Goal: Transaction & Acquisition: Purchase product/service

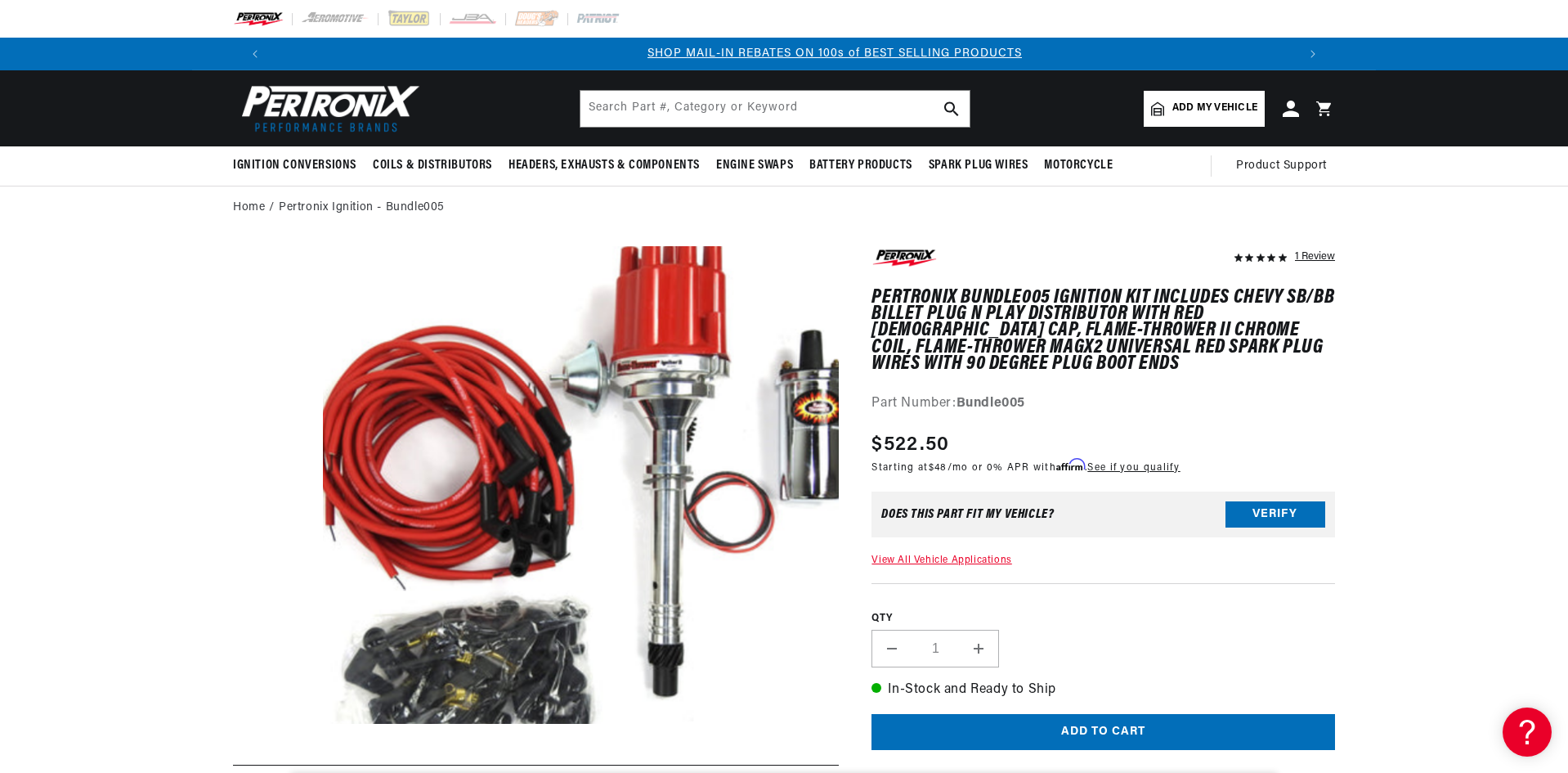
scroll to position [0, 1021]
click at [330, 105] on img at bounding box center [327, 108] width 188 height 56
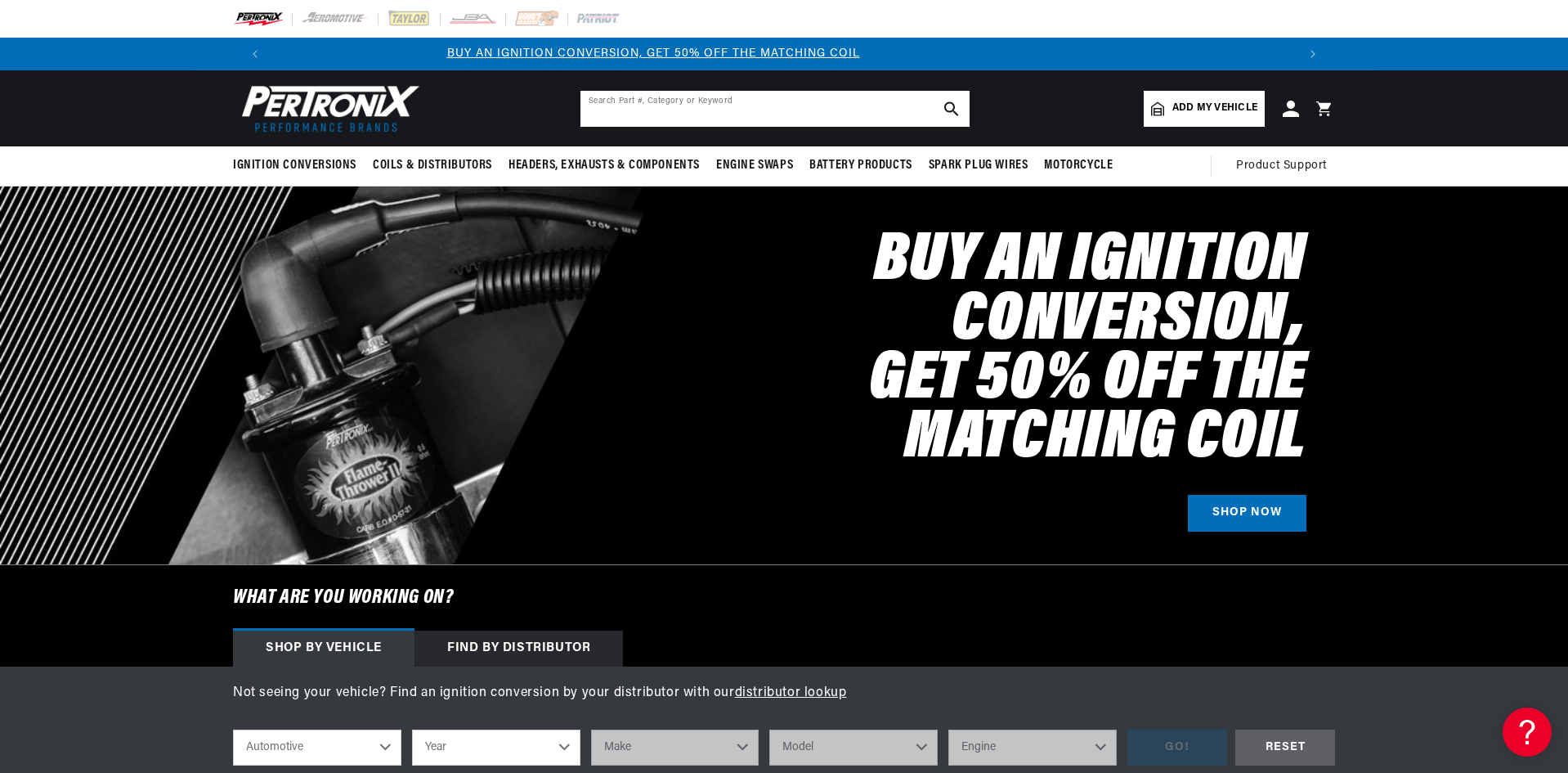
click at [842, 107] on input "text" at bounding box center [774, 109] width 389 height 36
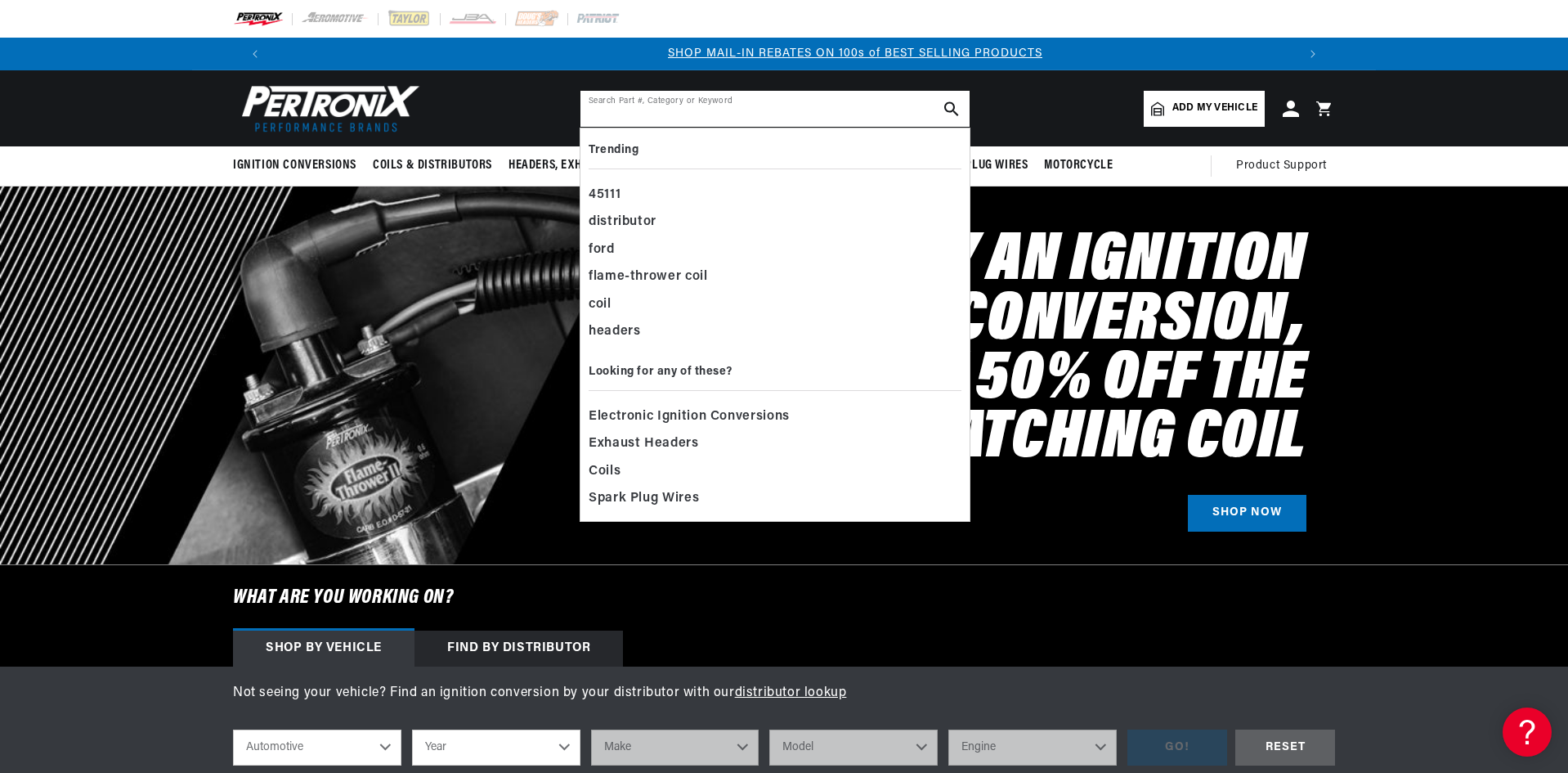
scroll to position [0, 1021]
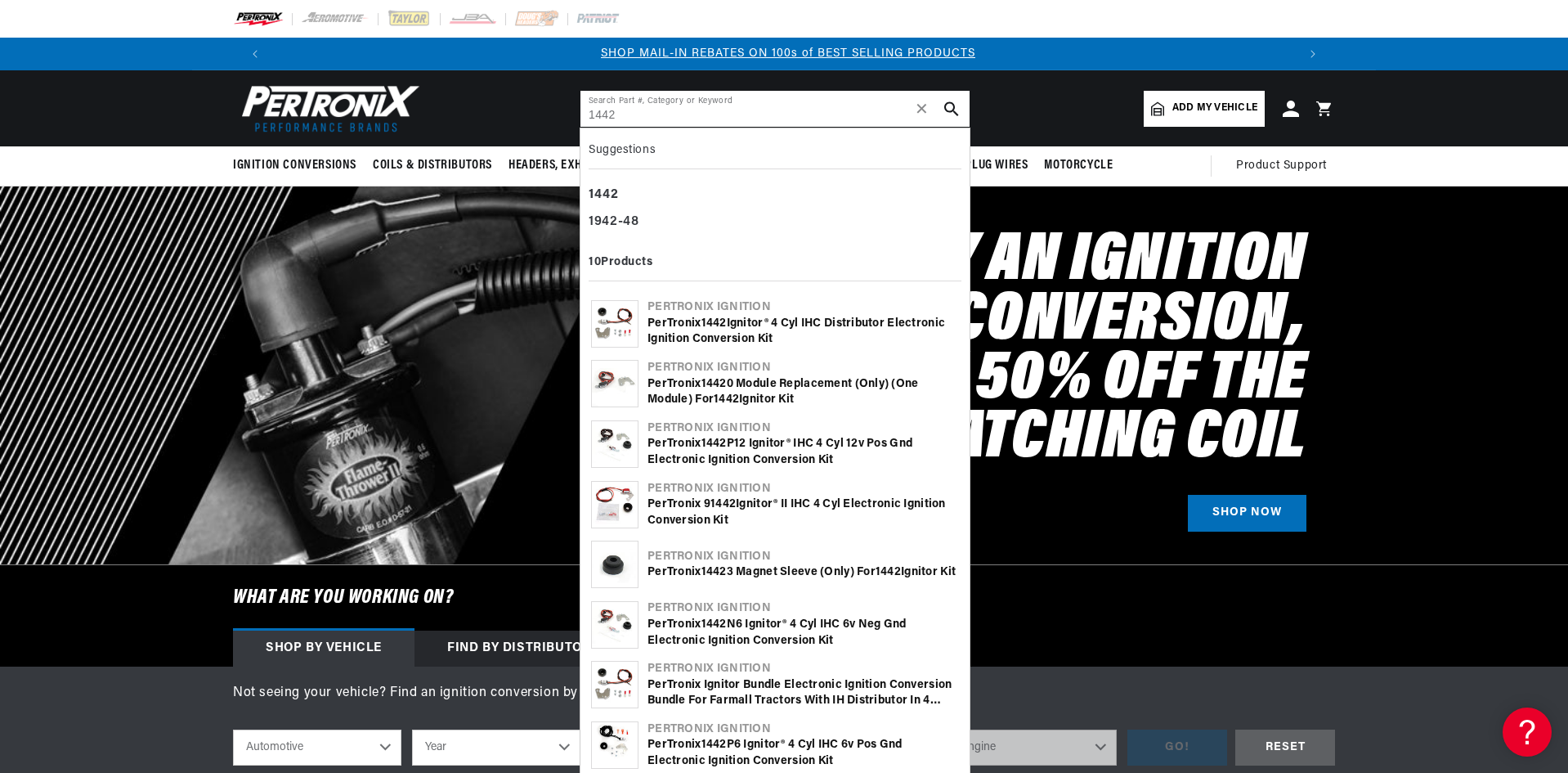
type input "1442"
click at [624, 324] on img at bounding box center [615, 324] width 46 height 46
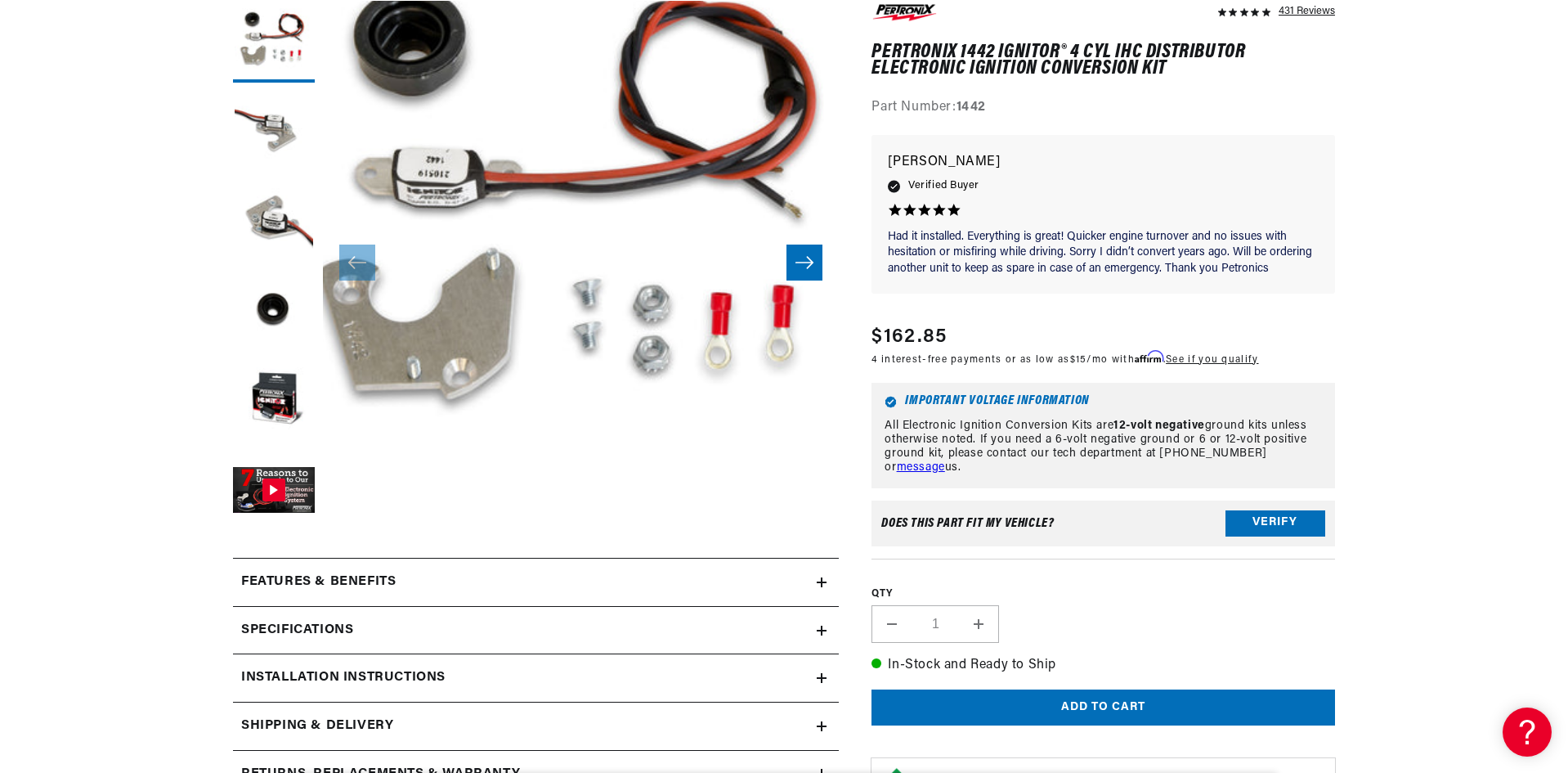
scroll to position [327, 0]
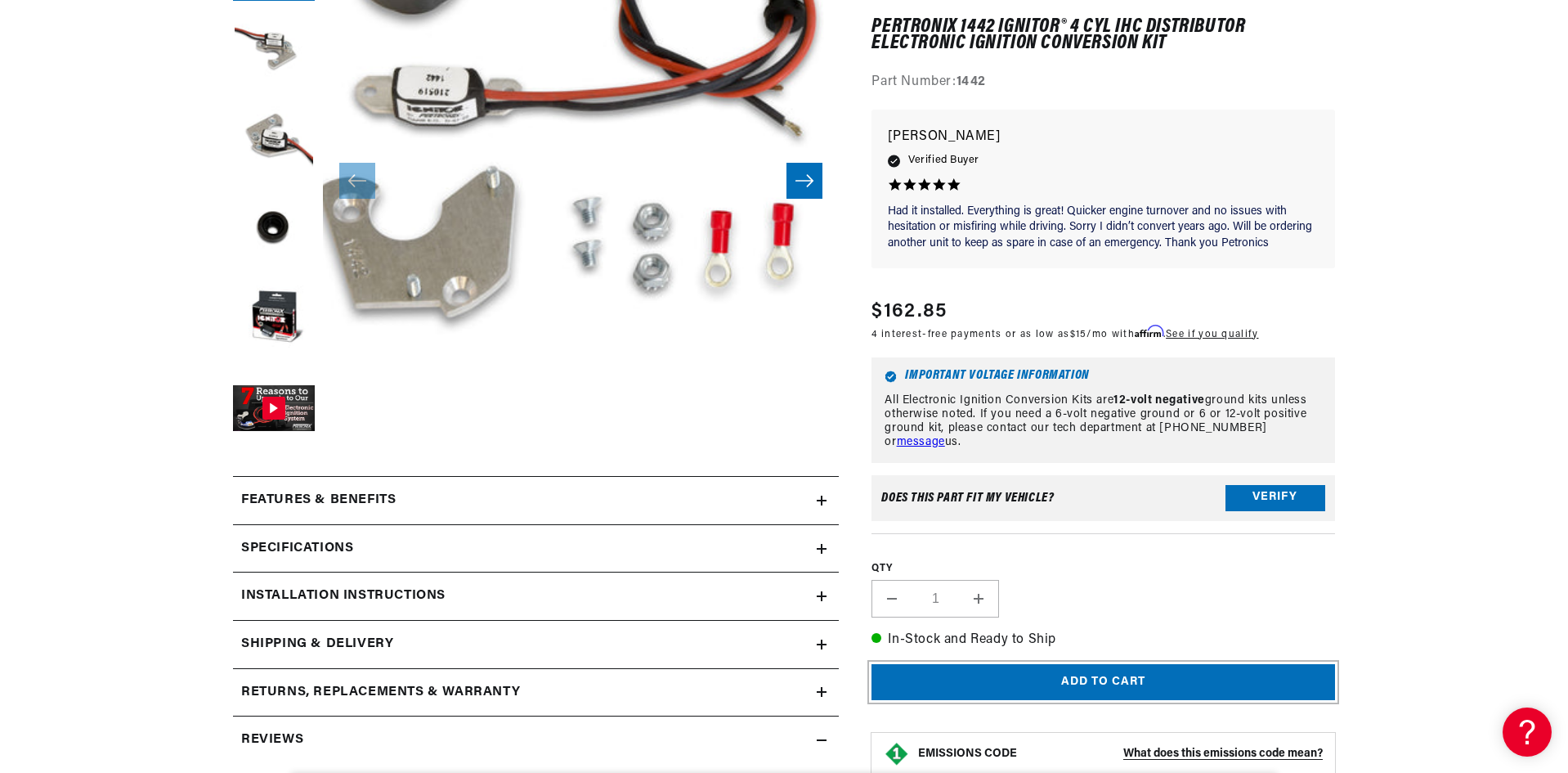
click at [1117, 686] on button "Add to cart" at bounding box center [1102, 682] width 464 height 36
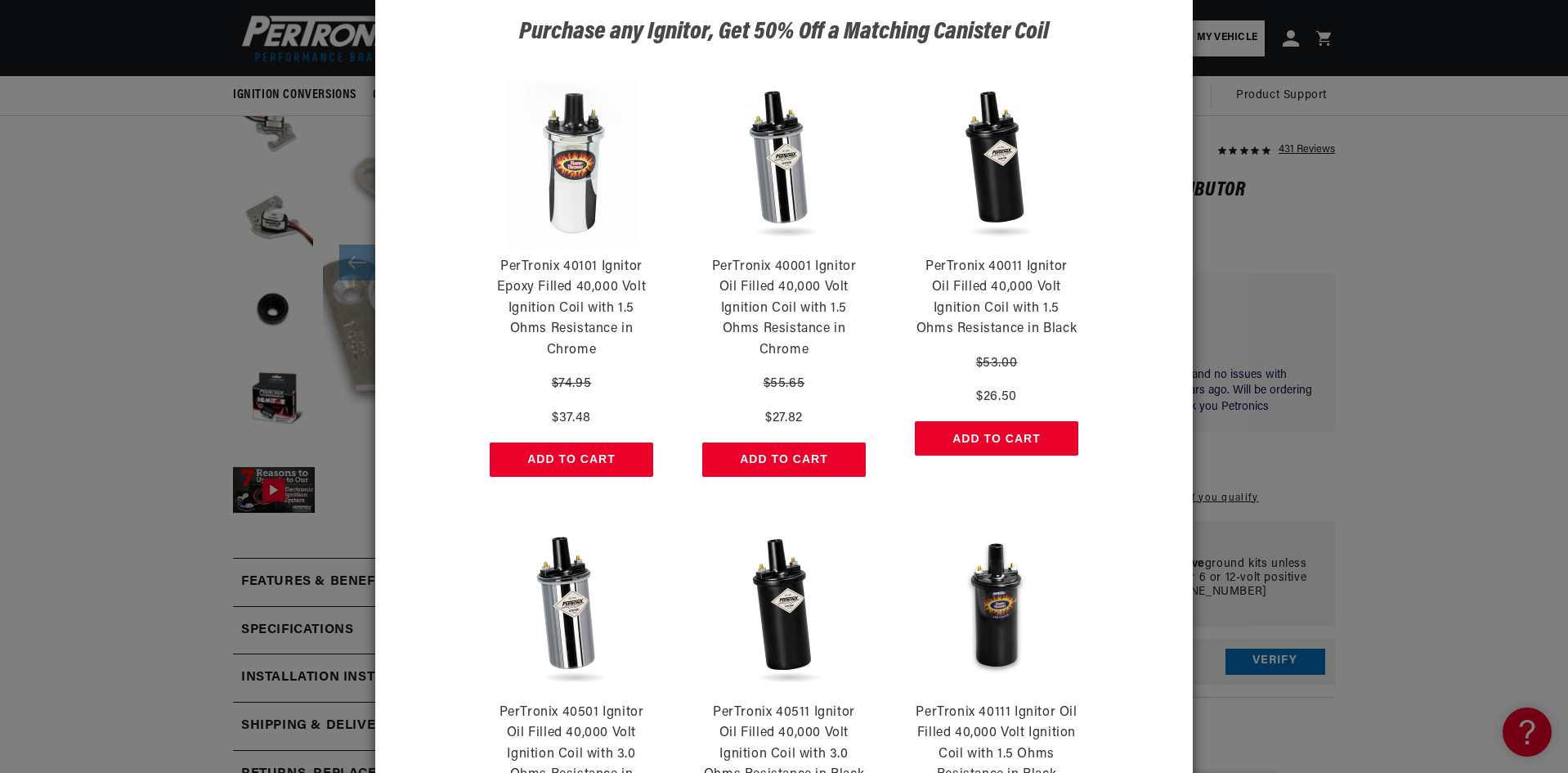
scroll to position [81, 0]
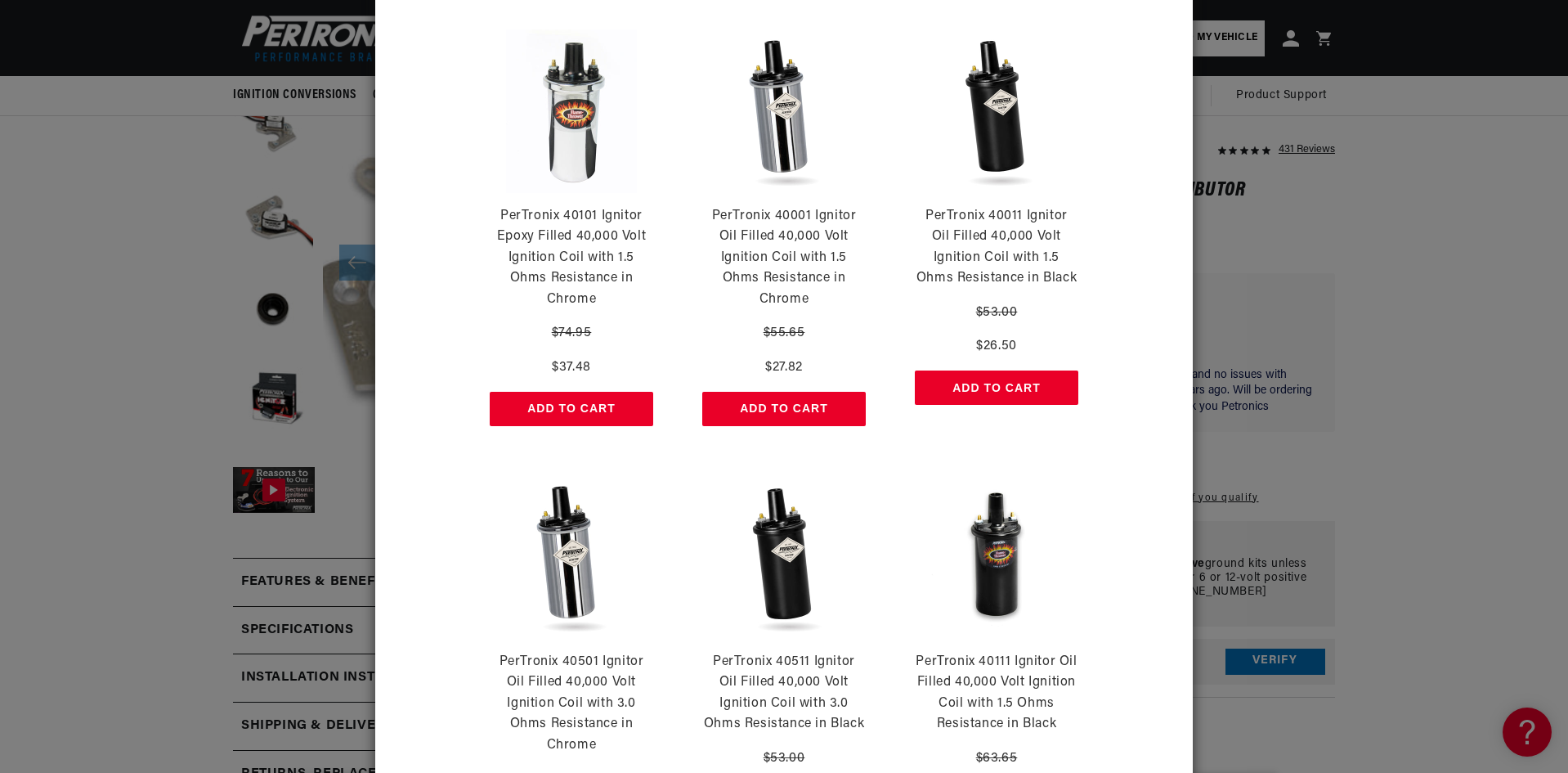
click at [1561, 236] on div "Purchase any Ignitor, Get 50% Off a Matching Canister Coil PerTronix 40101 Igni…" at bounding box center [784, 386] width 1568 height 773
click at [1513, 266] on div "Purchase any Ignitor, Get 50% Off a Matching Canister Coil PerTronix 40101 Igni…" at bounding box center [784, 386] width 1568 height 773
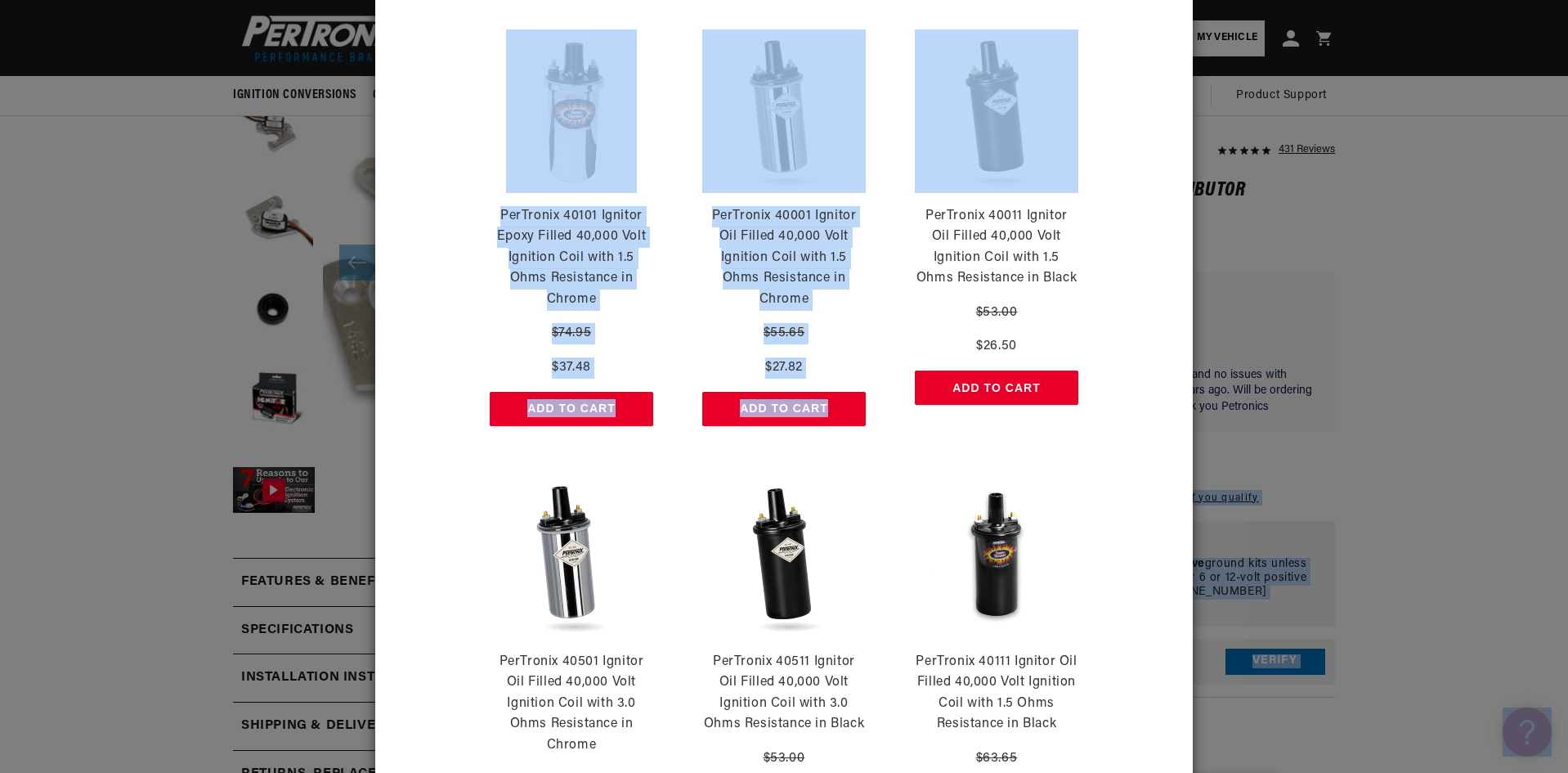
drag, startPoint x: 1553, startPoint y: 190, endPoint x: 1569, endPoint y: 307, distance: 118.1
click at [1567, 307] on html "Skip to content Your cart Your cart is empty Get the right parts the first time…" at bounding box center [784, 142] width 1568 height 773
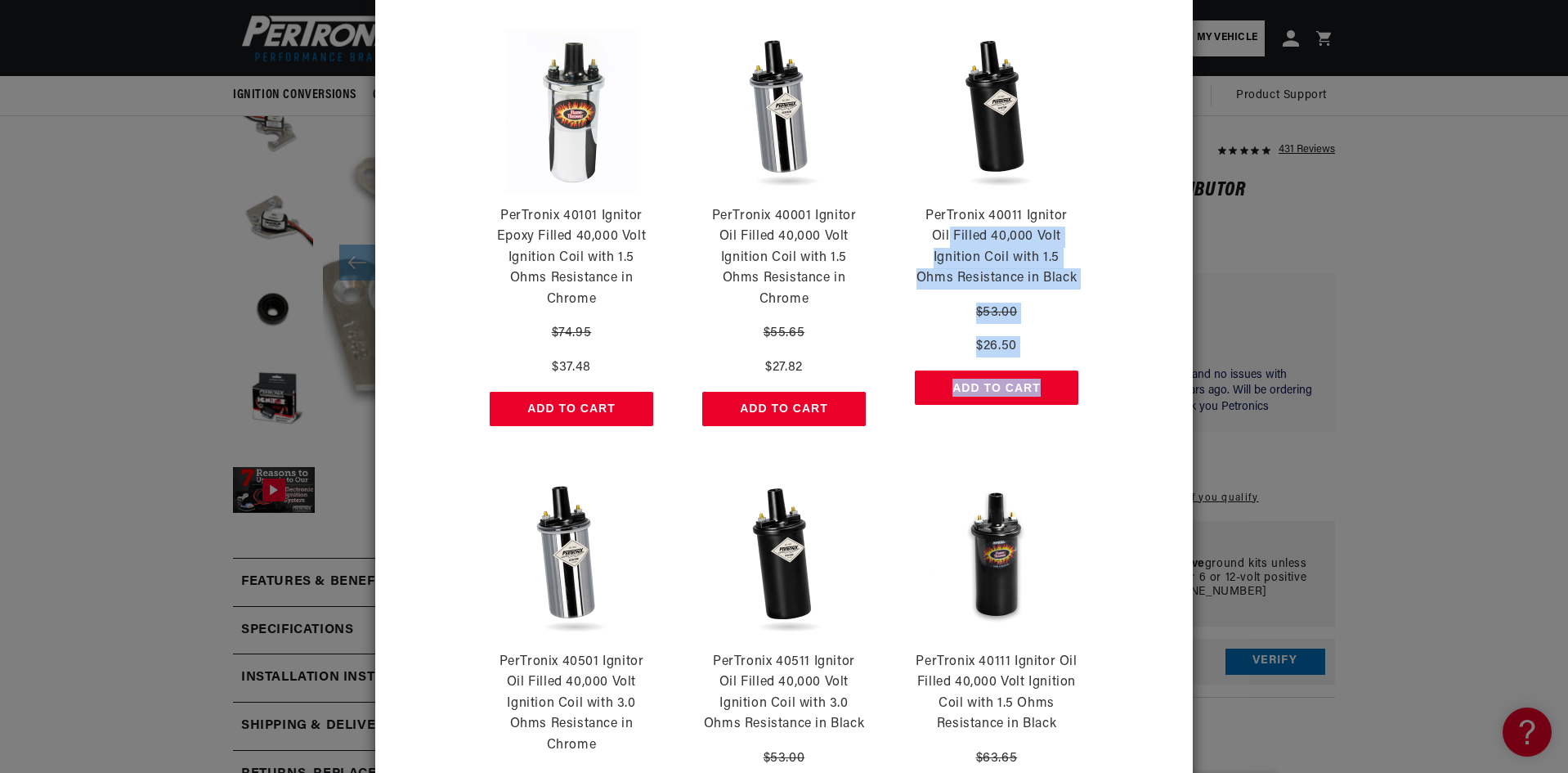
scroll to position [0, 1021]
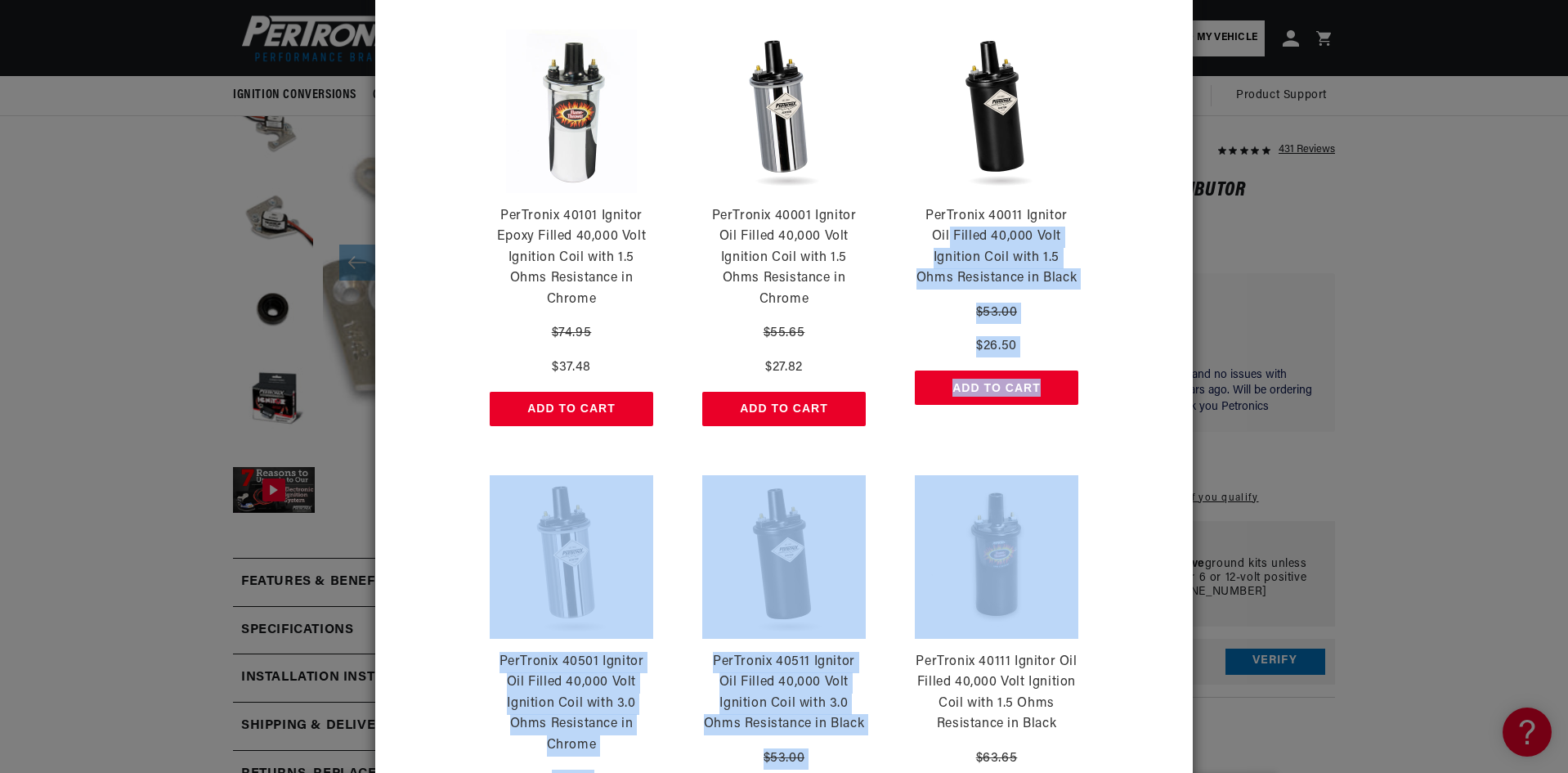
drag, startPoint x: 1563, startPoint y: 224, endPoint x: 1556, endPoint y: 495, distance: 271.1
click at [1557, 503] on div "Purchase any Ignitor, Get 50% Off a Matching Canister Coil PerTronix 40101 Igni…" at bounding box center [784, 386] width 1568 height 773
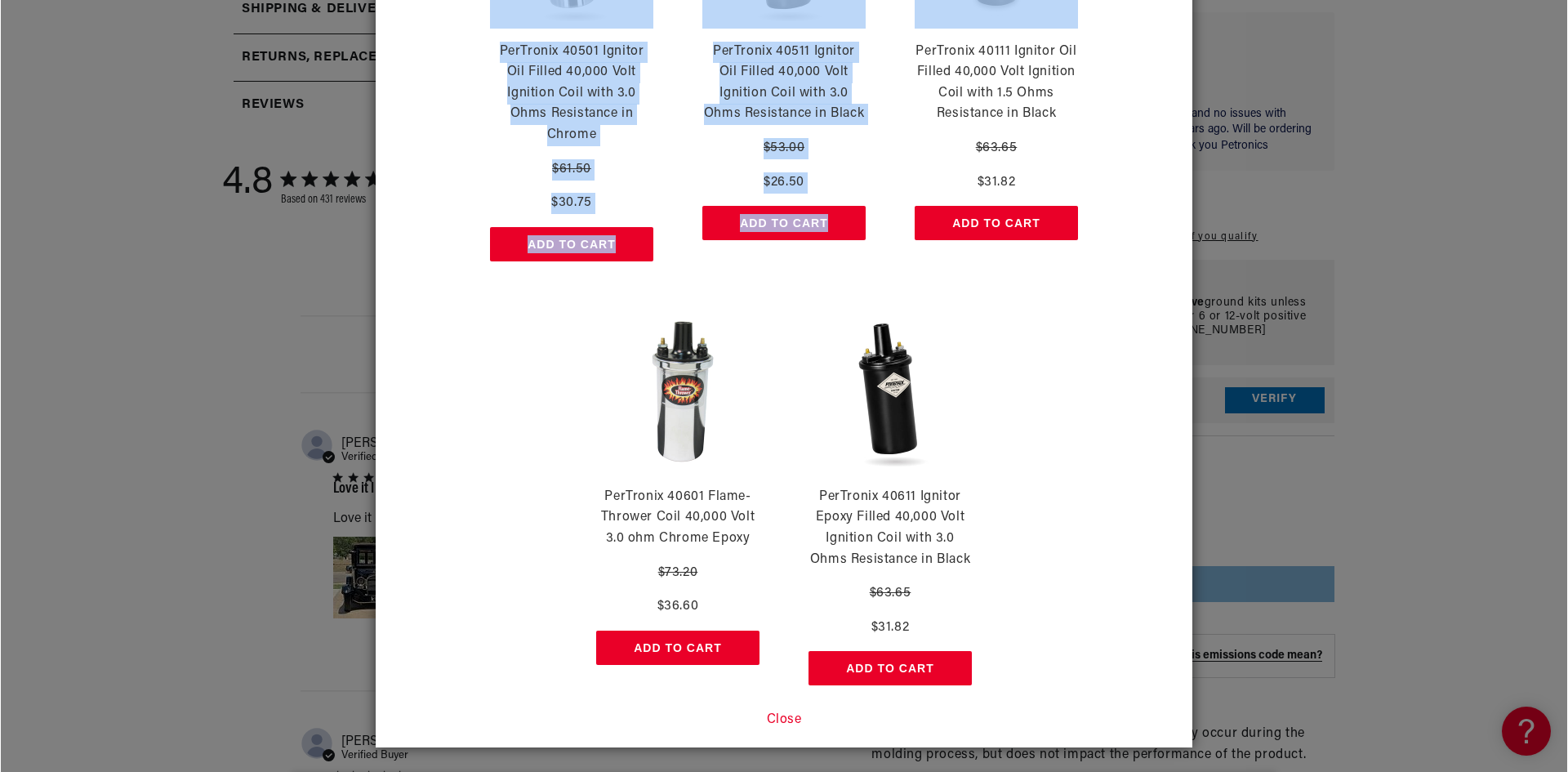
scroll to position [1002, 0]
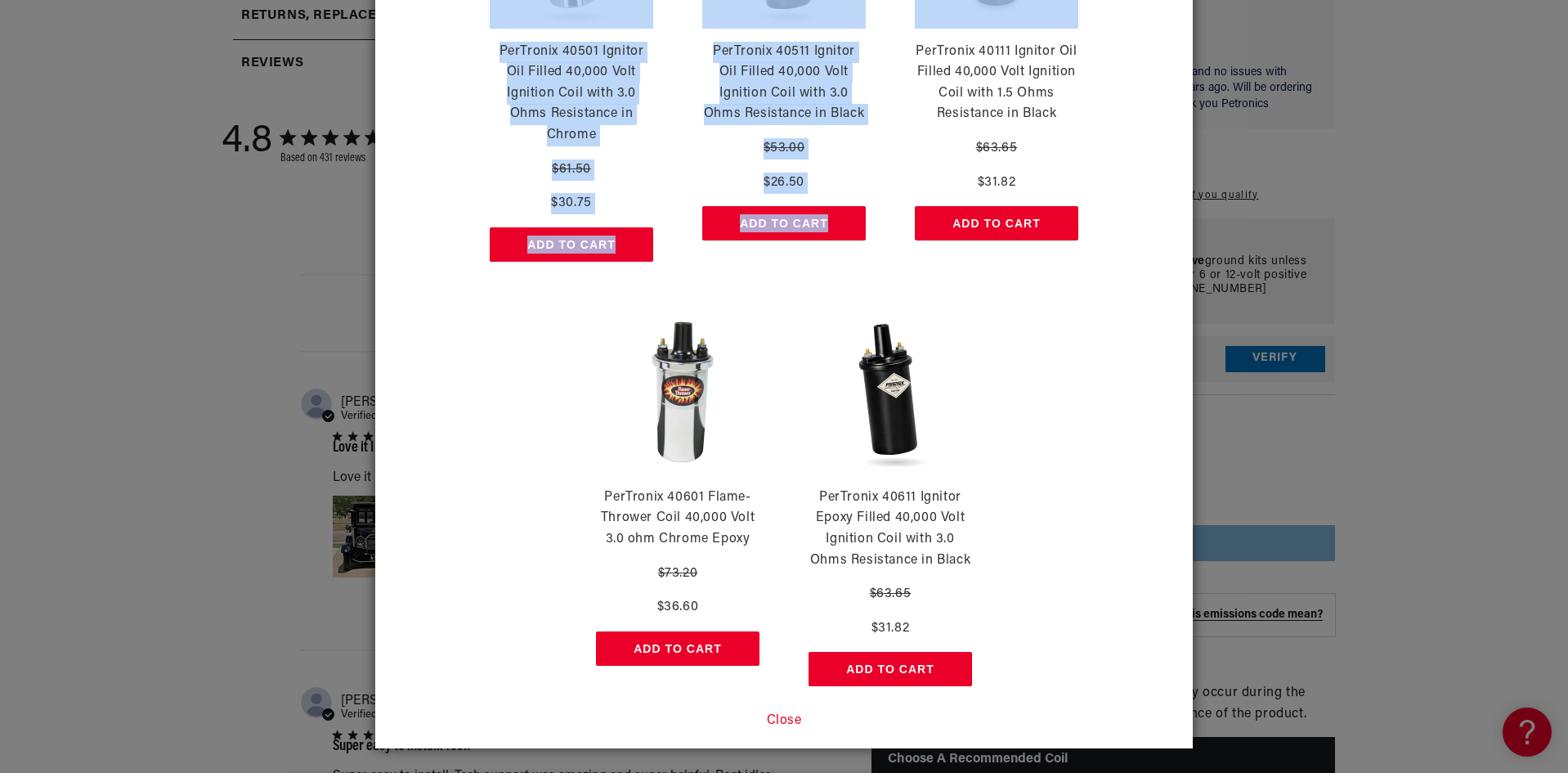
click at [770, 719] on button "Close" at bounding box center [784, 721] width 35 height 21
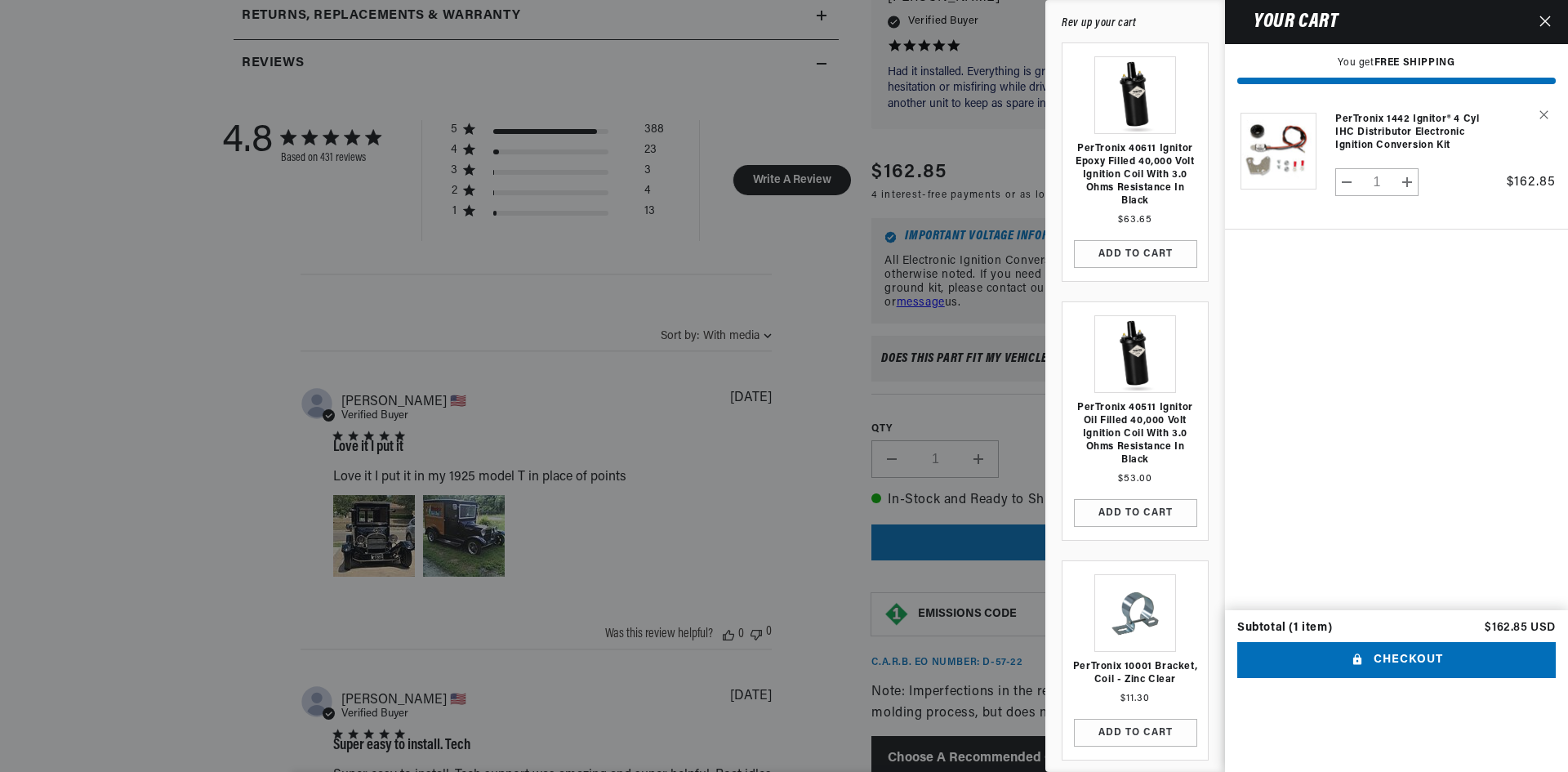
scroll to position [0, 2041]
click at [1393, 678] on button "Checkout" at bounding box center [1396, 660] width 318 height 36
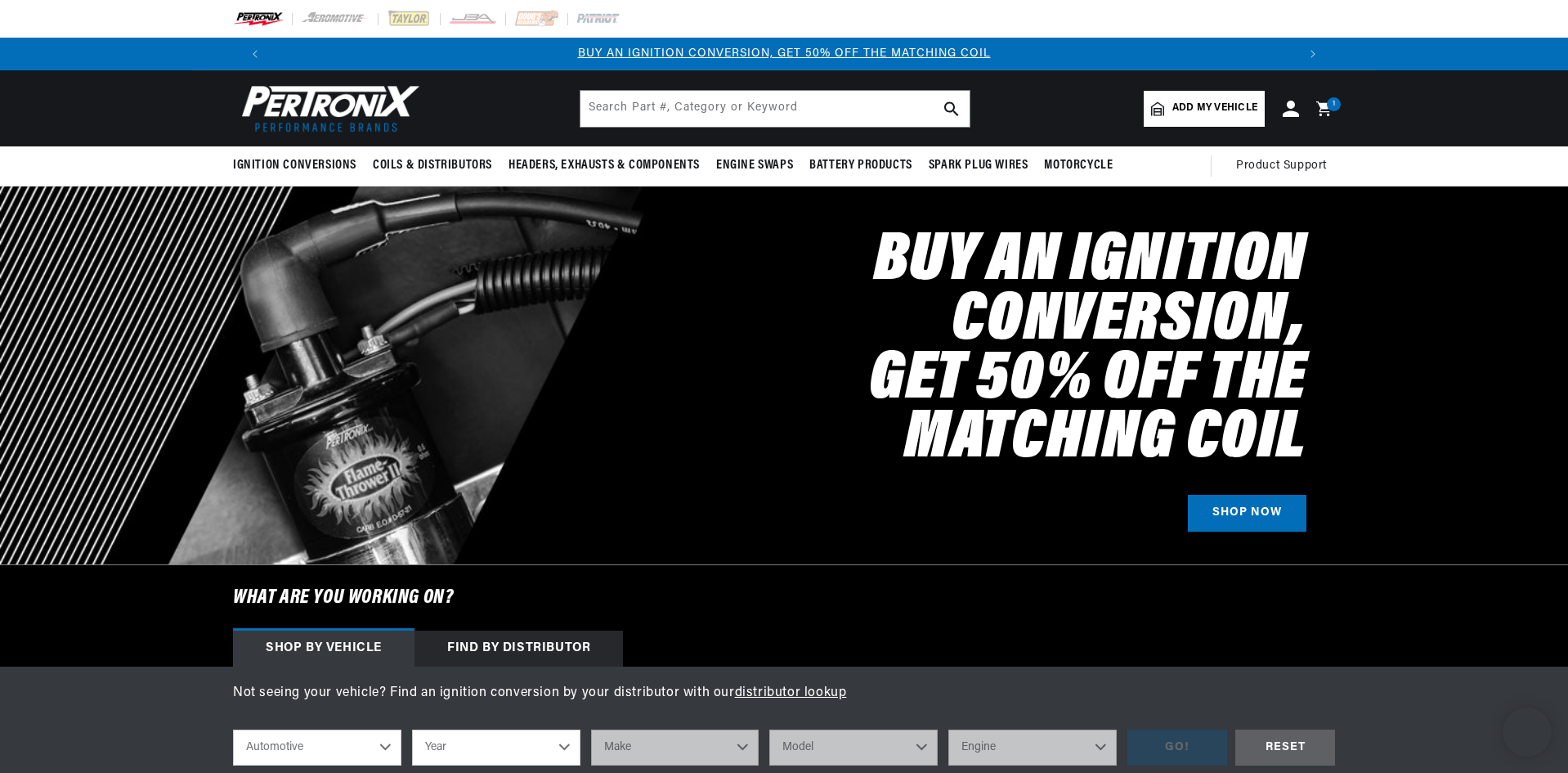
click at [1529, 104] on div "BETTER SEARCH RESULTS Add your vehicle's year, make, and model to find parts be…" at bounding box center [784, 109] width 1568 height 77
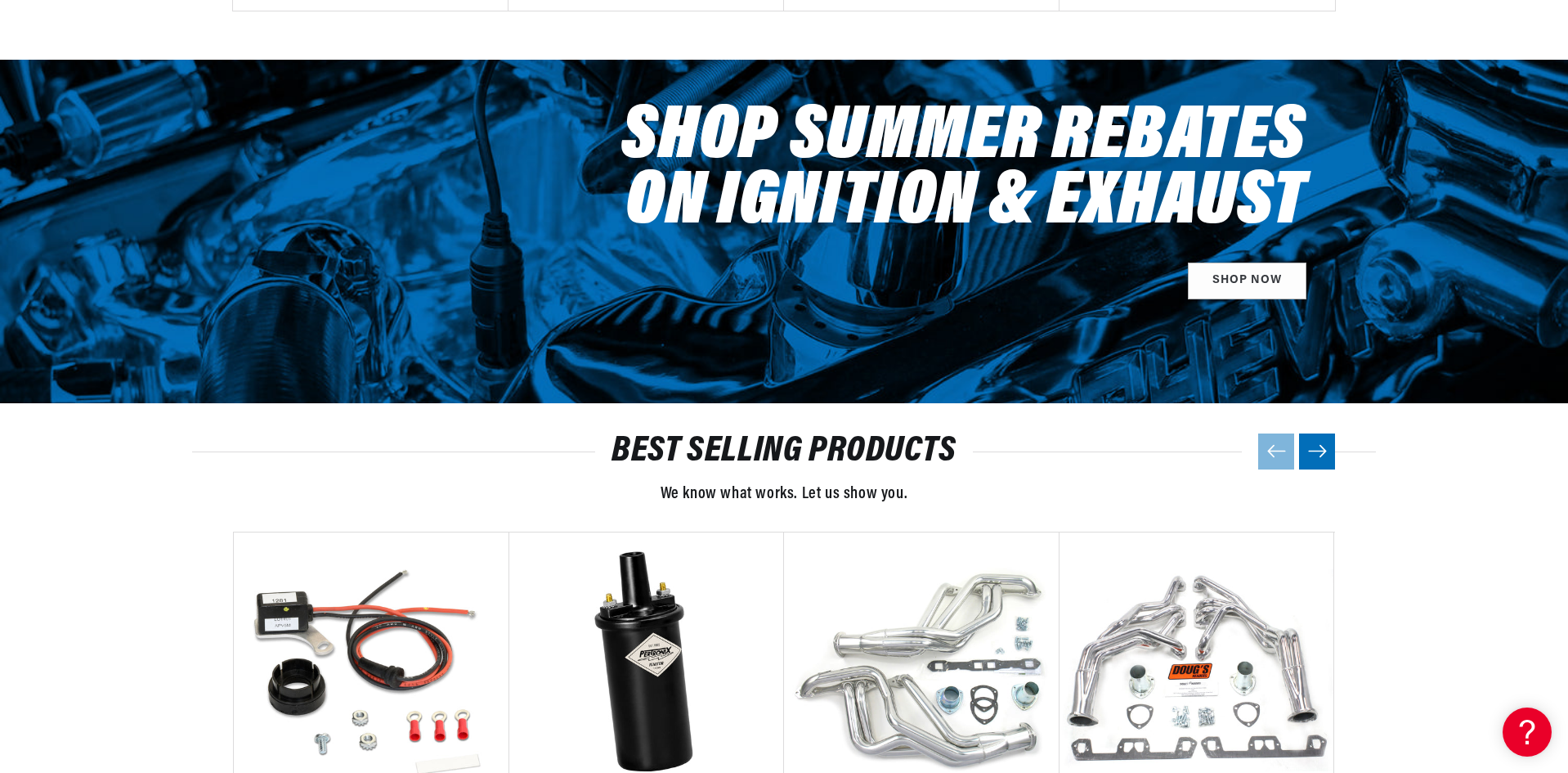
scroll to position [2088, 0]
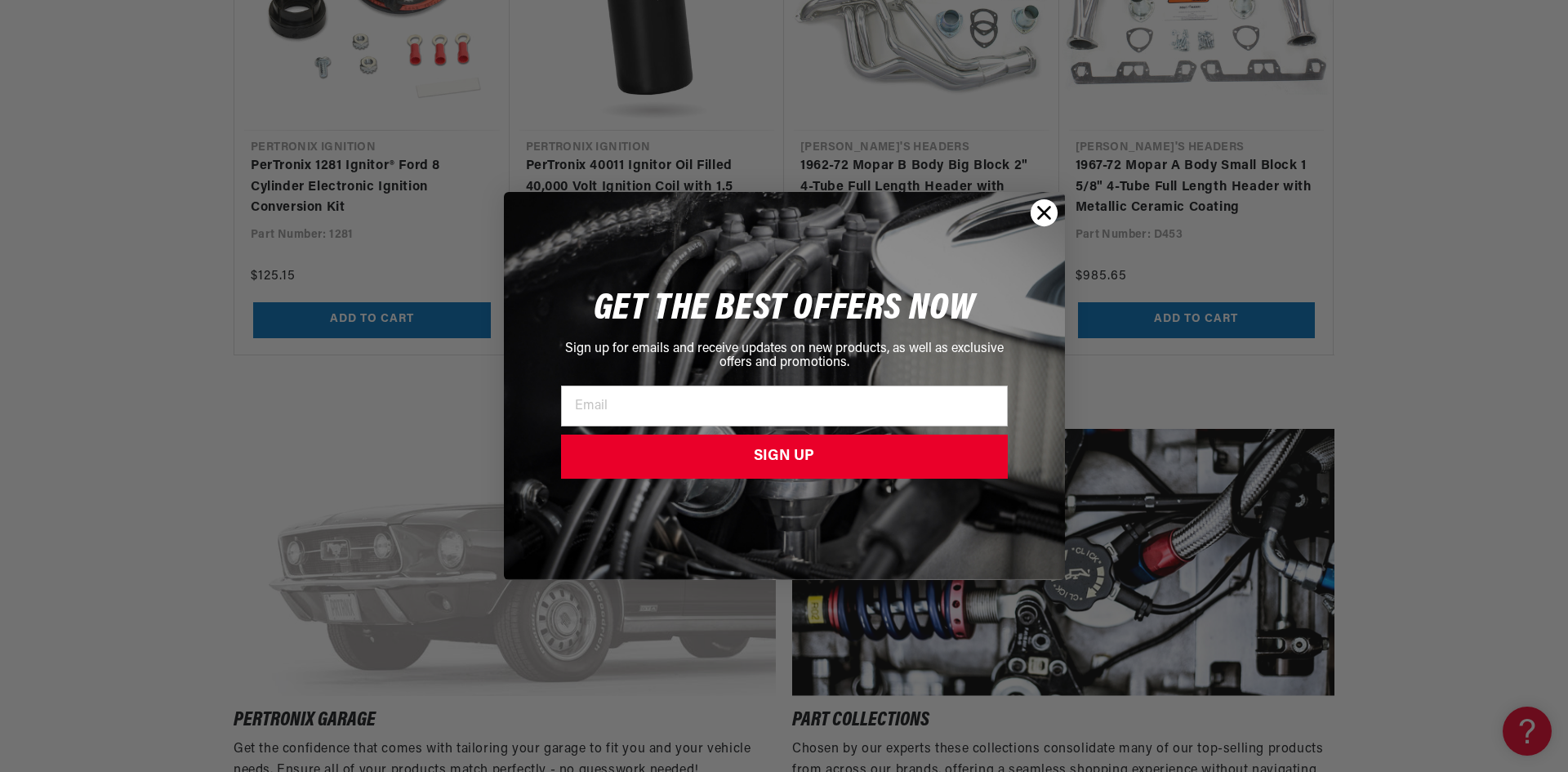
click at [1038, 209] on circle "Close dialog" at bounding box center [1043, 213] width 27 height 27
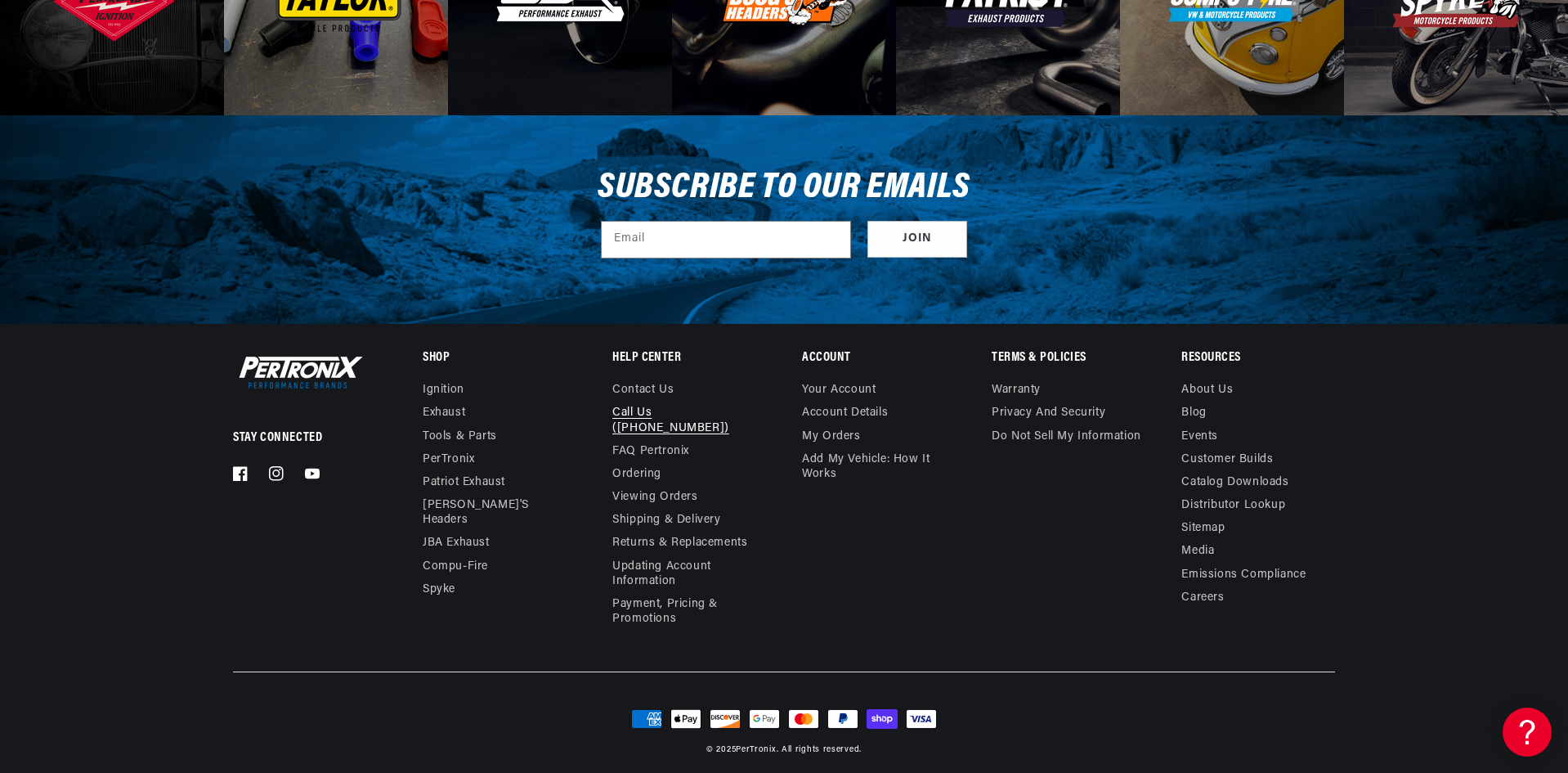
scroll to position [0, 1021]
click at [636, 463] on link "Ordering" at bounding box center [636, 475] width 49 height 23
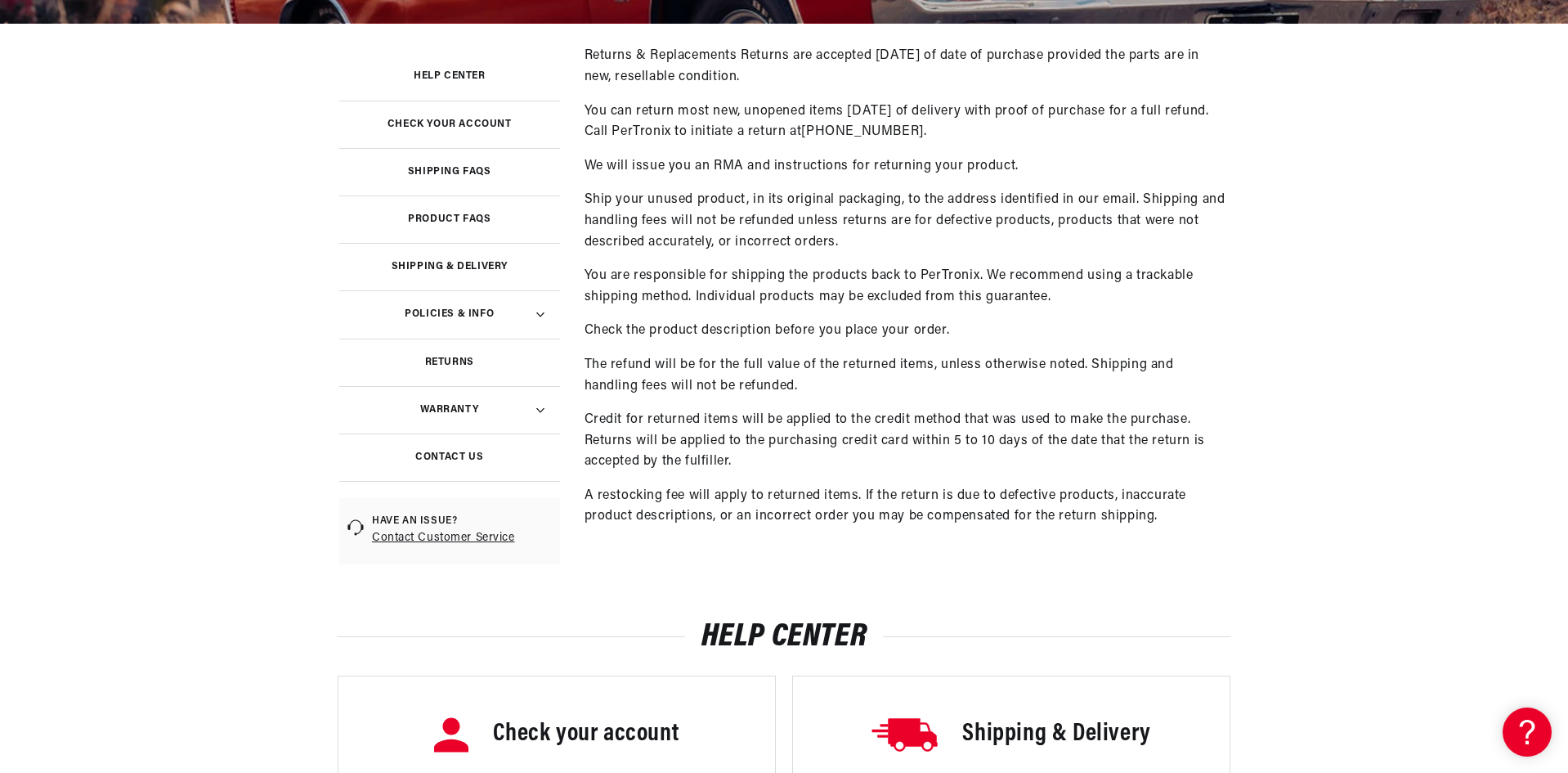
scroll to position [491, 0]
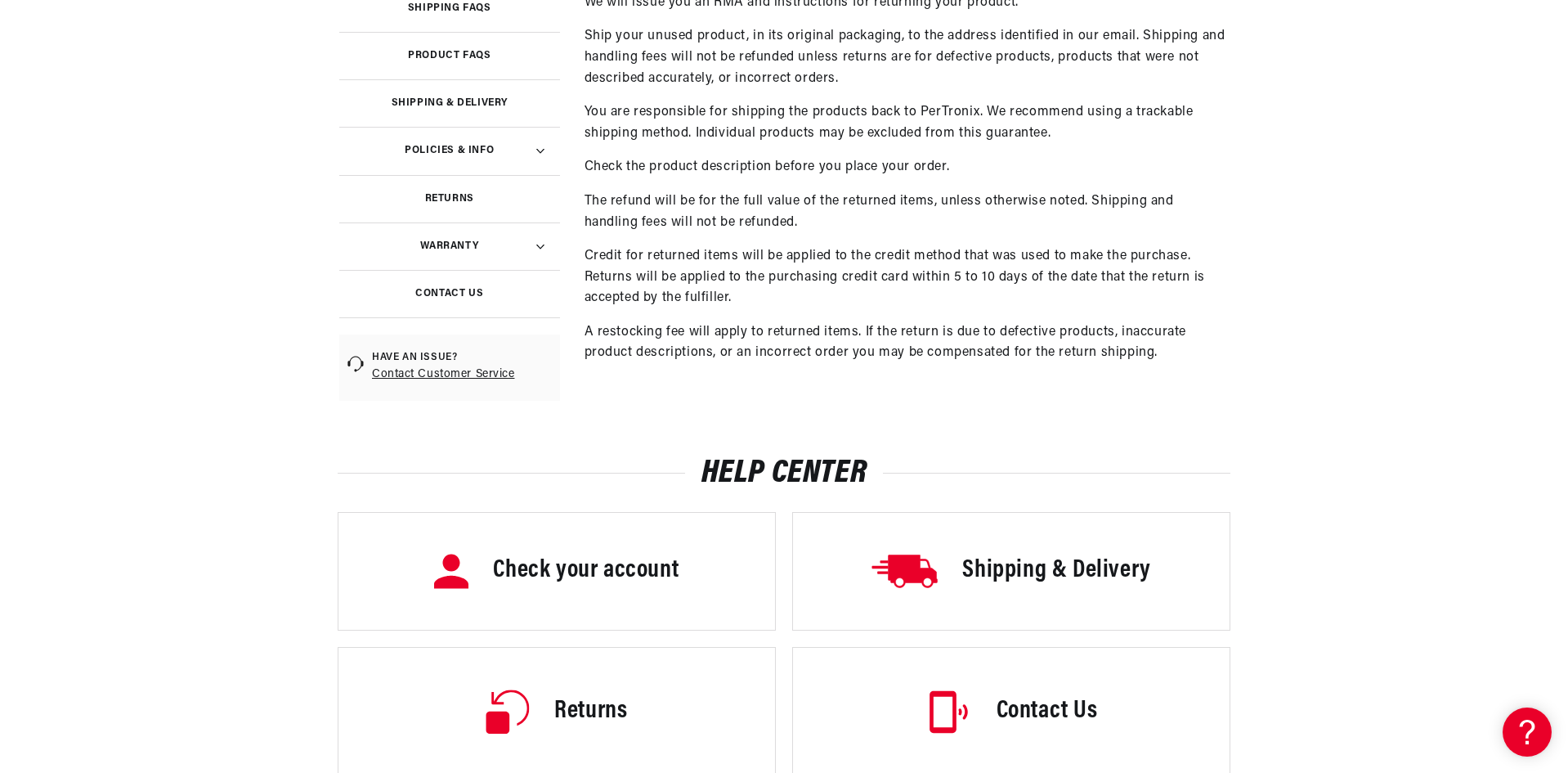
click at [991, 565] on h3 "Shipping & Delivery" at bounding box center [1056, 571] width 188 height 34
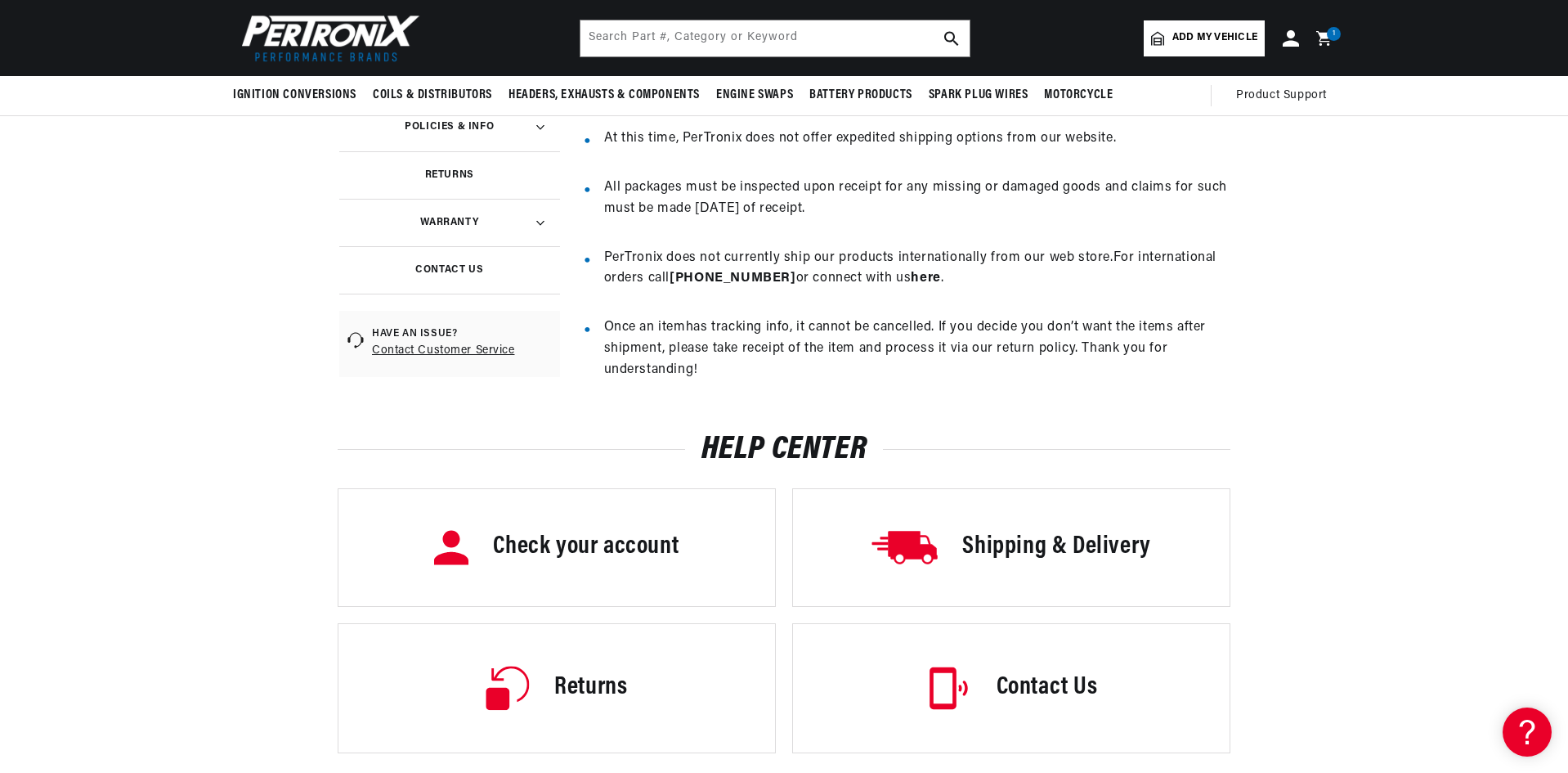
scroll to position [491, 0]
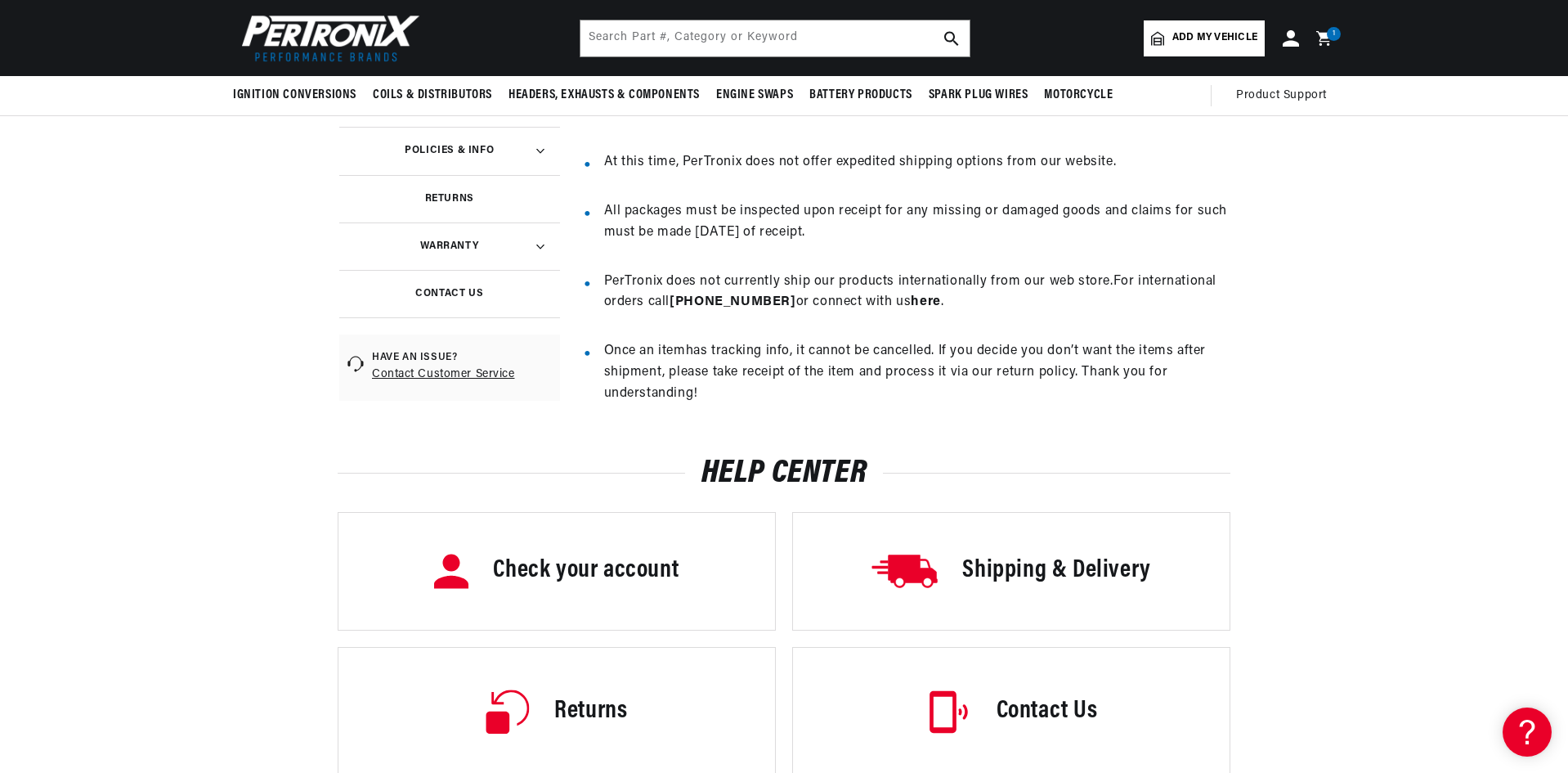
click at [1071, 719] on h3 "Contact Us" at bounding box center [1047, 712] width 101 height 34
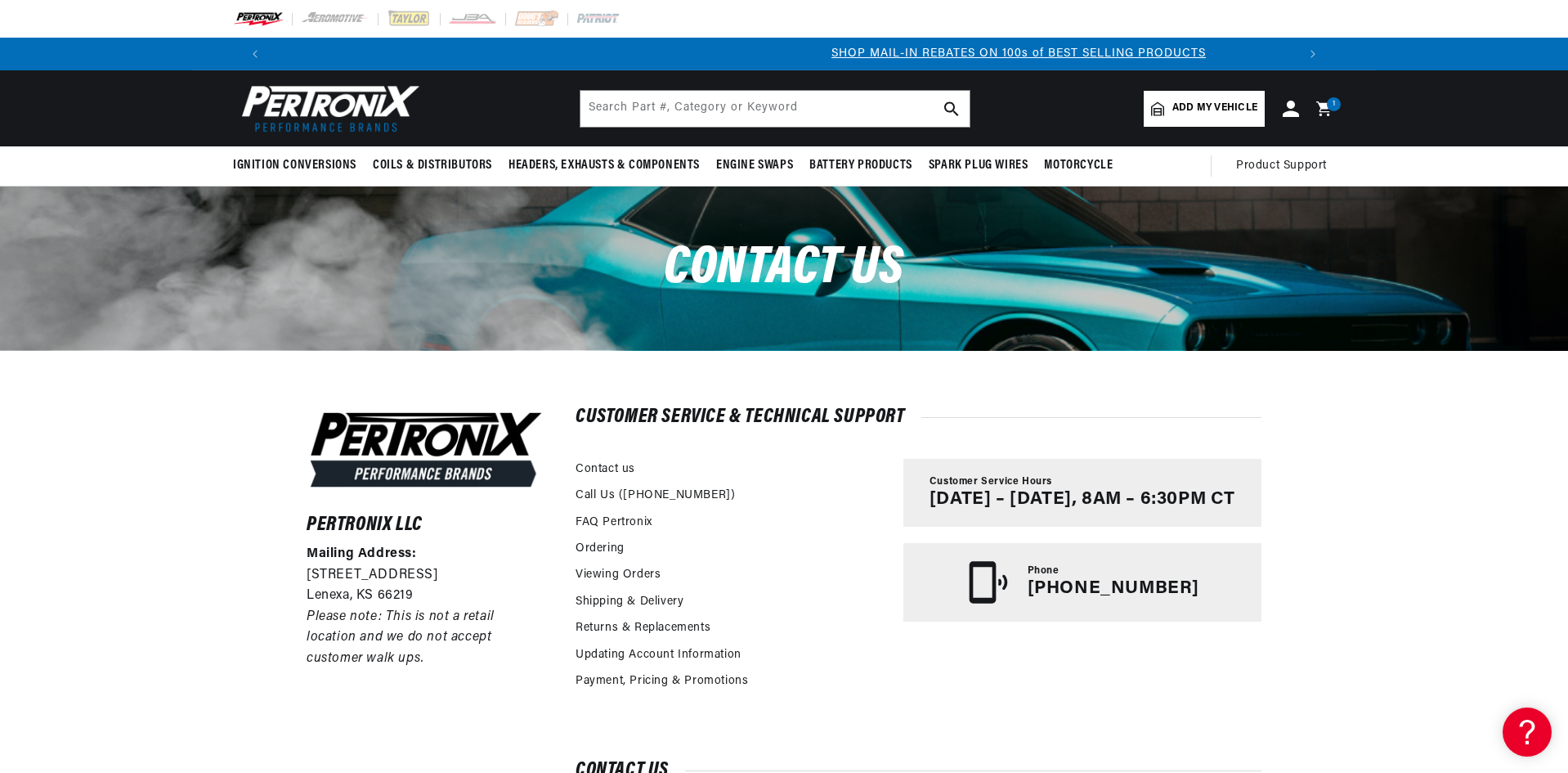
scroll to position [0, 1021]
